Goal: Information Seeking & Learning: Find specific fact

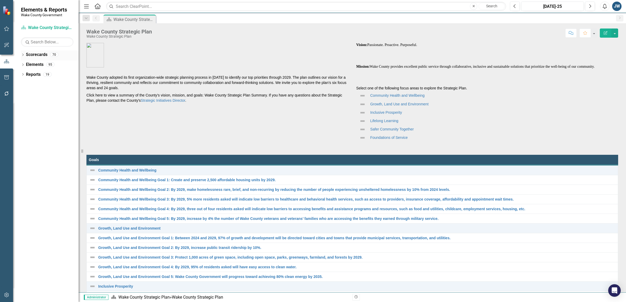
click at [22, 54] on icon "Dropdown" at bounding box center [23, 55] width 4 height 3
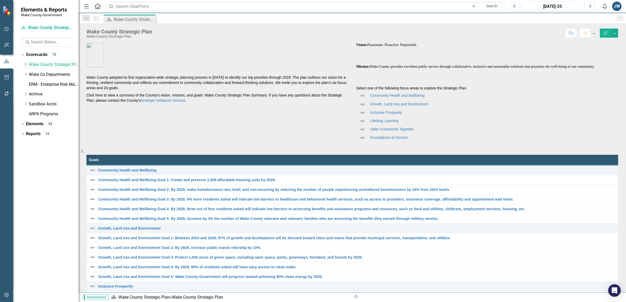
click at [24, 63] on icon "Dropdown" at bounding box center [26, 64] width 4 height 3
click at [47, 72] on link "Demographics" at bounding box center [56, 75] width 45 height 6
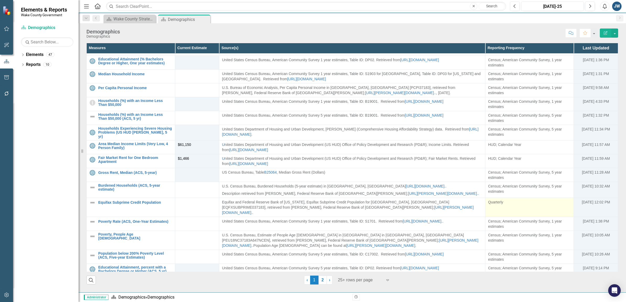
scroll to position [179, 0]
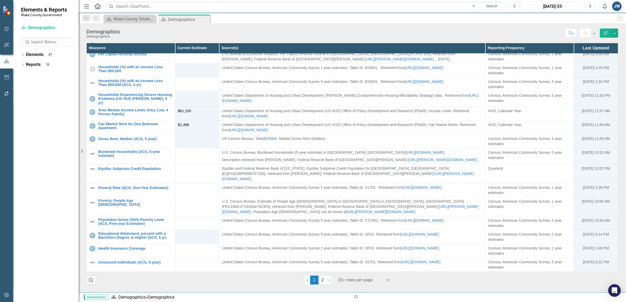
click at [388, 278] on icon "Expand" at bounding box center [387, 280] width 5 height 4
click at [371, 262] on div "100+ rows per page" at bounding box center [365, 263] width 49 height 6
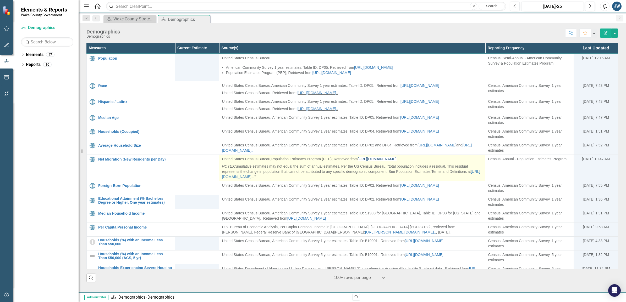
scroll to position [0, 0]
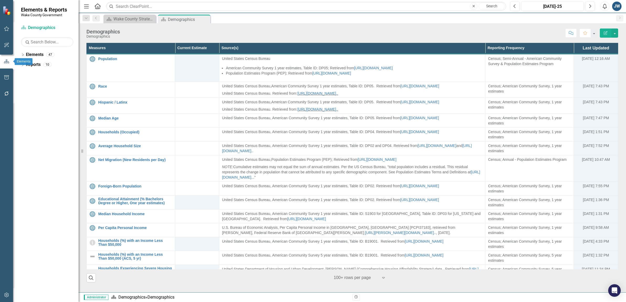
click at [6, 60] on icon "button" at bounding box center [6, 61] width 5 height 4
click at [4, 57] on button "button" at bounding box center [6, 61] width 13 height 9
drag, startPoint x: 207, startPoint y: 19, endPoint x: 222, endPoint y: 29, distance: 17.6
click at [0, 0] on icon "Close" at bounding box center [0, 0] width 0 height 0
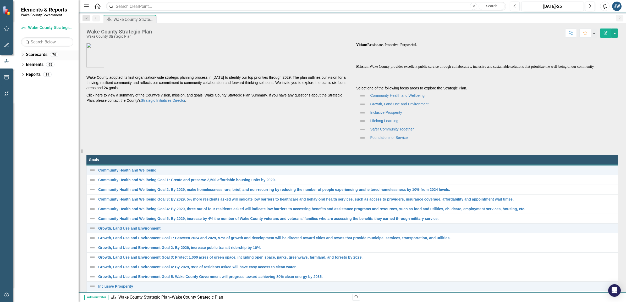
click at [22, 54] on icon "Dropdown" at bounding box center [23, 55] width 4 height 3
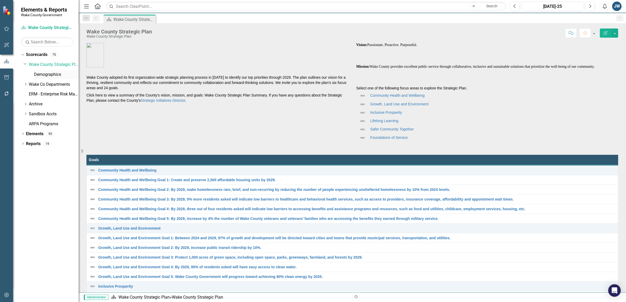
click at [53, 73] on link "Demographics" at bounding box center [56, 75] width 45 height 6
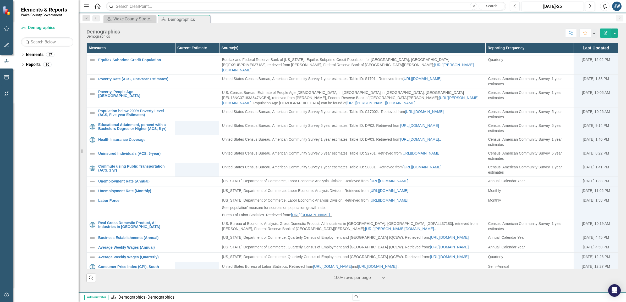
scroll to position [295, 0]
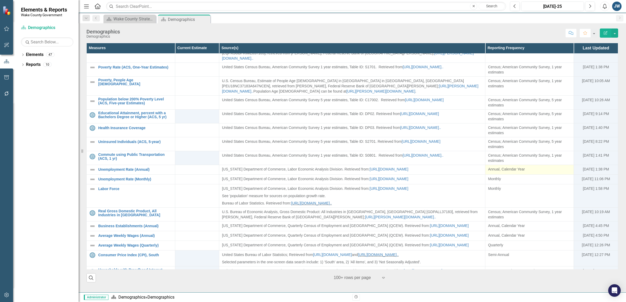
click at [509, 172] on div "Annual, Calendar Year" at bounding box center [529, 169] width 83 height 5
click at [136, 172] on link "Unemployment Rate (Annual)" at bounding box center [135, 170] width 74 height 4
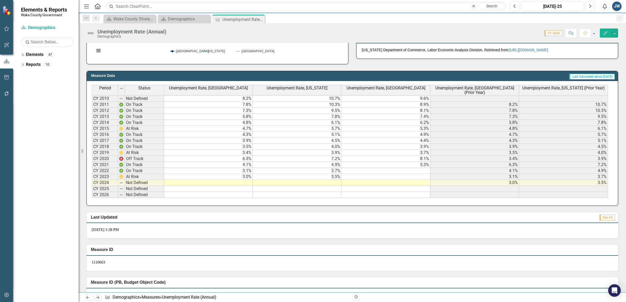
scroll to position [118, 0]
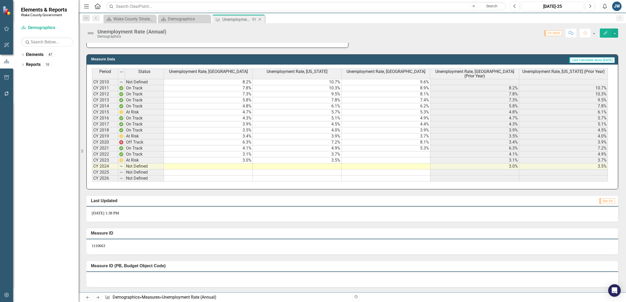
click at [261, 19] on icon "Close" at bounding box center [259, 19] width 5 height 4
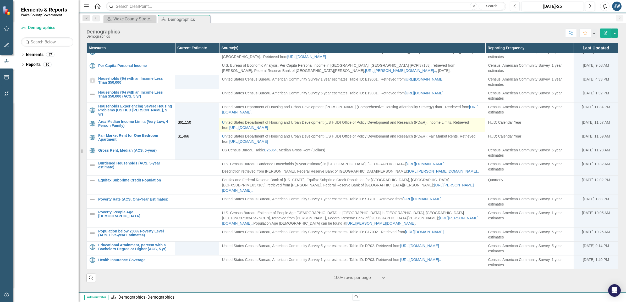
scroll to position [164, 0]
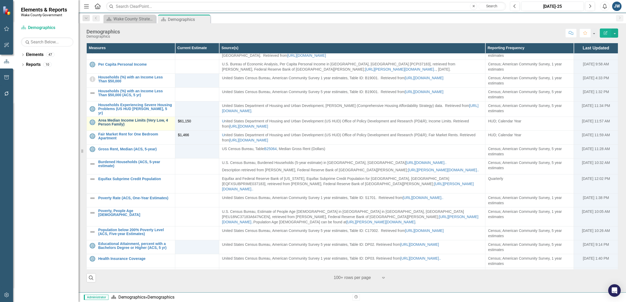
click at [113, 127] on link "Area Median Income Limits (Very Low, 4 Person Family)" at bounding box center [135, 123] width 74 height 8
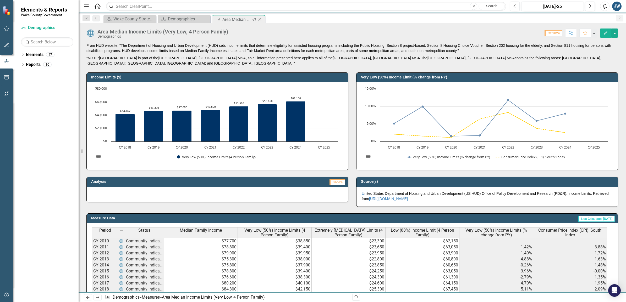
click at [261, 18] on icon "Close" at bounding box center [259, 19] width 5 height 4
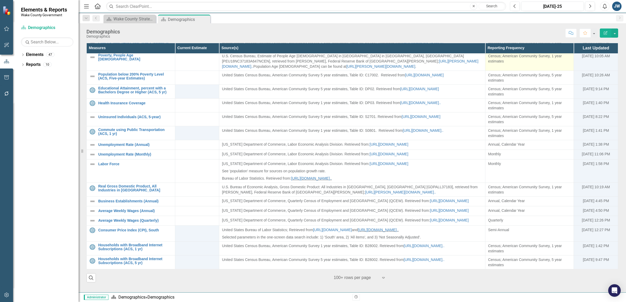
scroll to position [327, 0]
click at [134, 153] on link "Unemployment Rate (Monthly)" at bounding box center [135, 155] width 74 height 4
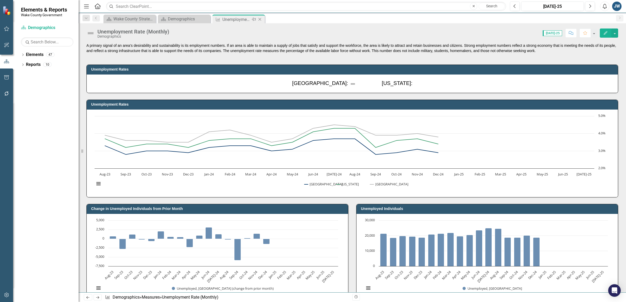
click at [260, 19] on icon "Close" at bounding box center [259, 19] width 5 height 4
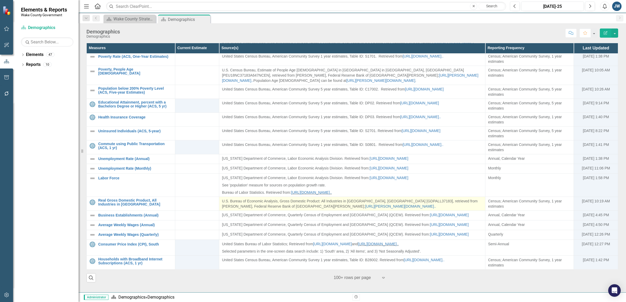
scroll to position [338, 0]
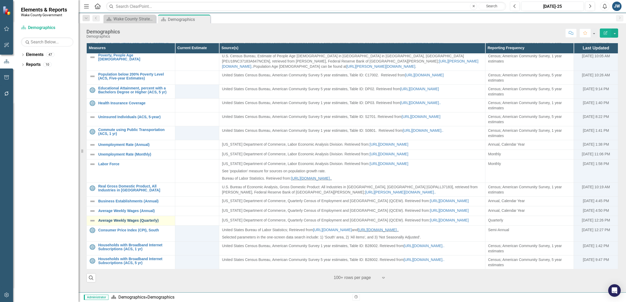
click at [127, 219] on link "Average Weekly Wages (Quarterly)" at bounding box center [135, 221] width 74 height 4
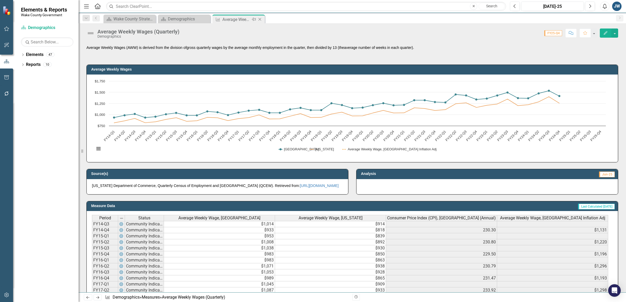
click at [261, 20] on icon "Close" at bounding box center [259, 19] width 5 height 4
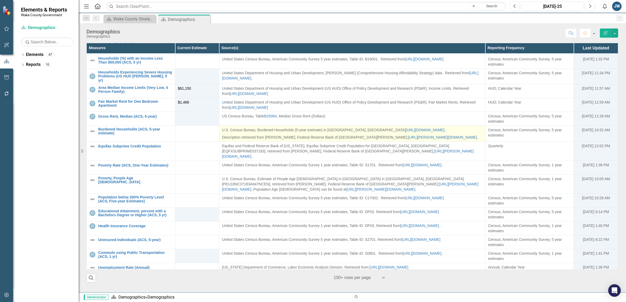
scroll to position [338, 0]
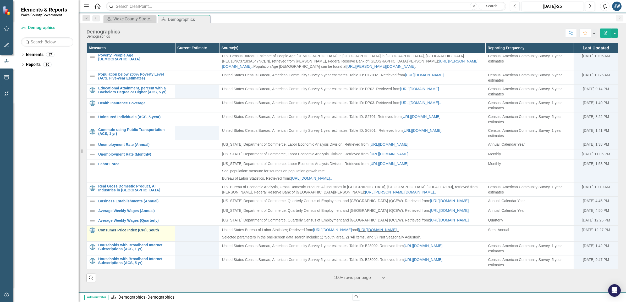
click at [125, 230] on link "Consumer Price Index (CPI), South" at bounding box center [135, 231] width 74 height 4
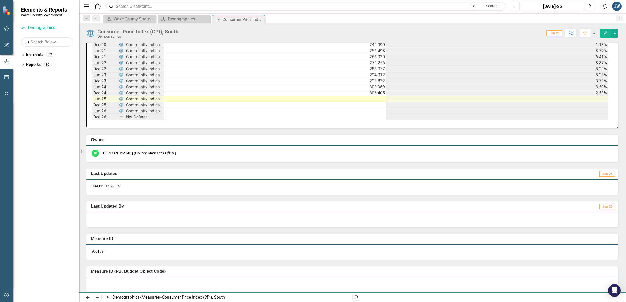
scroll to position [354, 0]
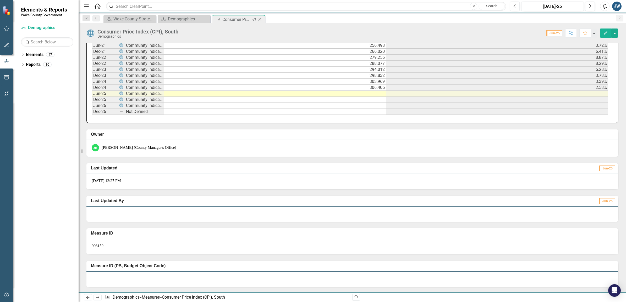
click at [261, 20] on icon "Close" at bounding box center [259, 19] width 5 height 4
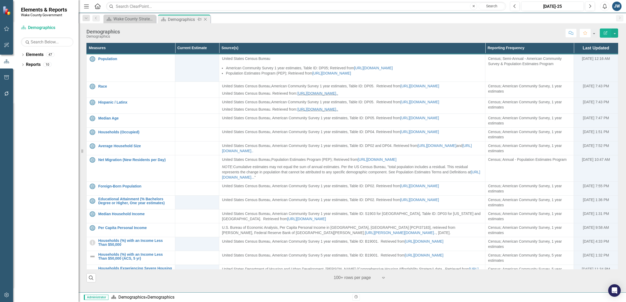
click at [208, 20] on icon "Close" at bounding box center [205, 19] width 5 height 4
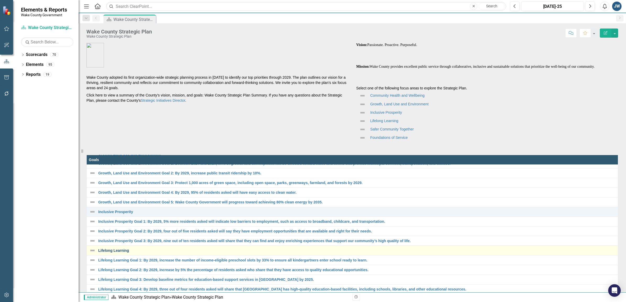
scroll to position [108, 0]
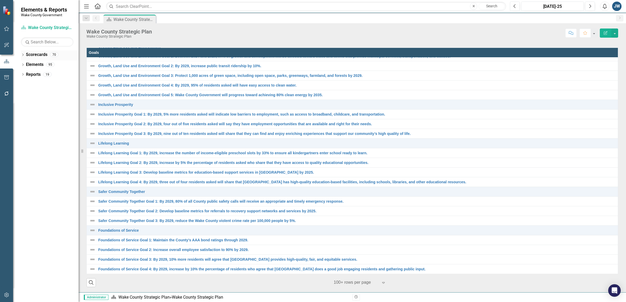
click at [21, 54] on icon "Dropdown" at bounding box center [23, 55] width 4 height 3
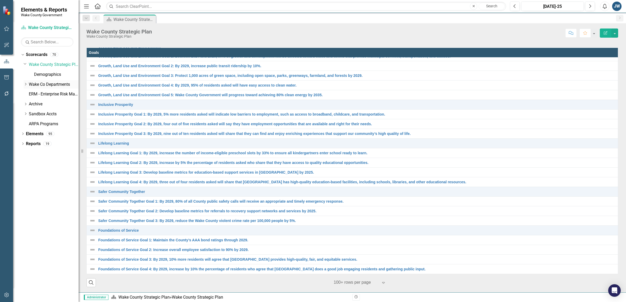
click at [26, 85] on icon "Dropdown" at bounding box center [26, 84] width 4 height 3
